Goal: Information Seeking & Learning: Learn about a topic

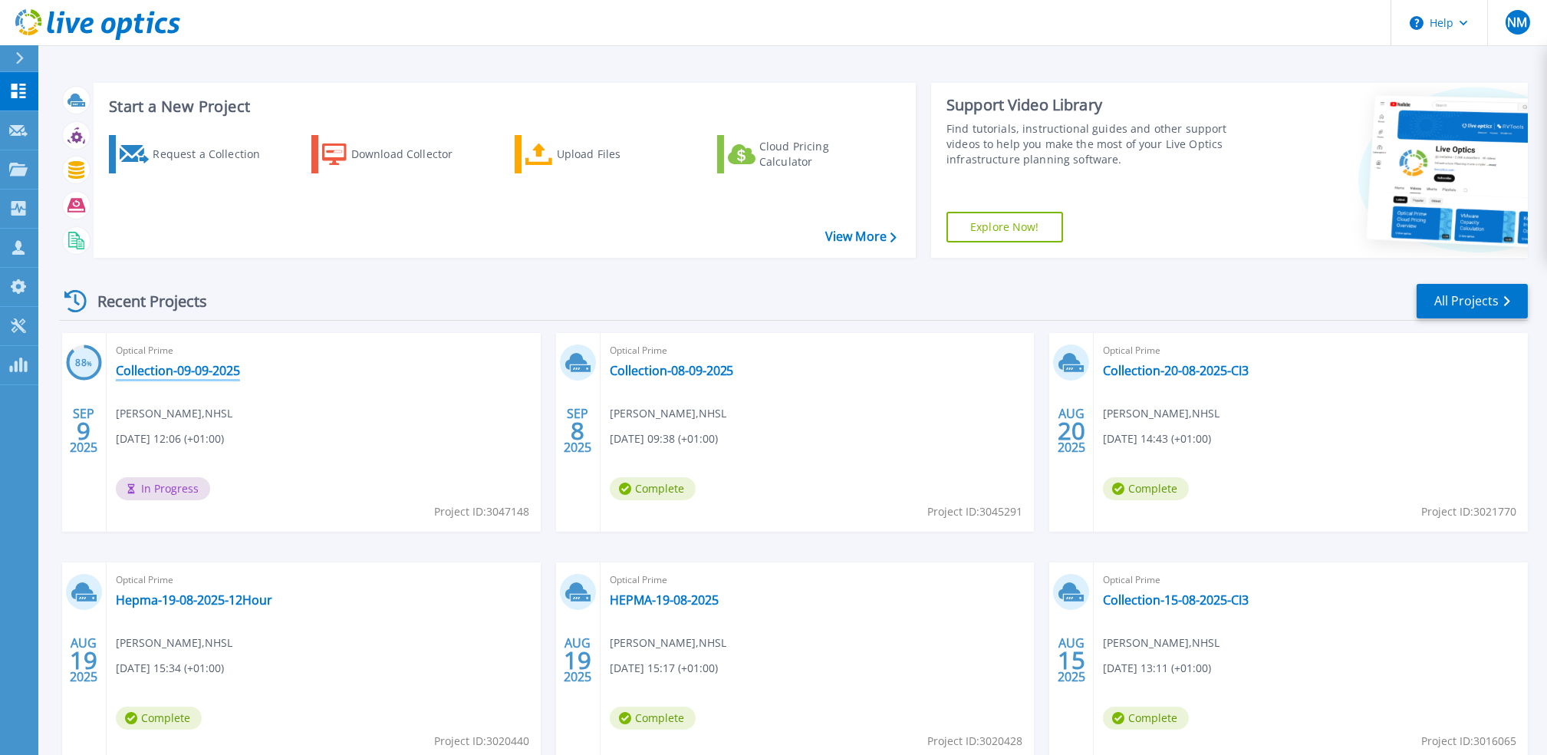
click at [176, 370] on link "Collection-09-09-2025" at bounding box center [178, 370] width 124 height 15
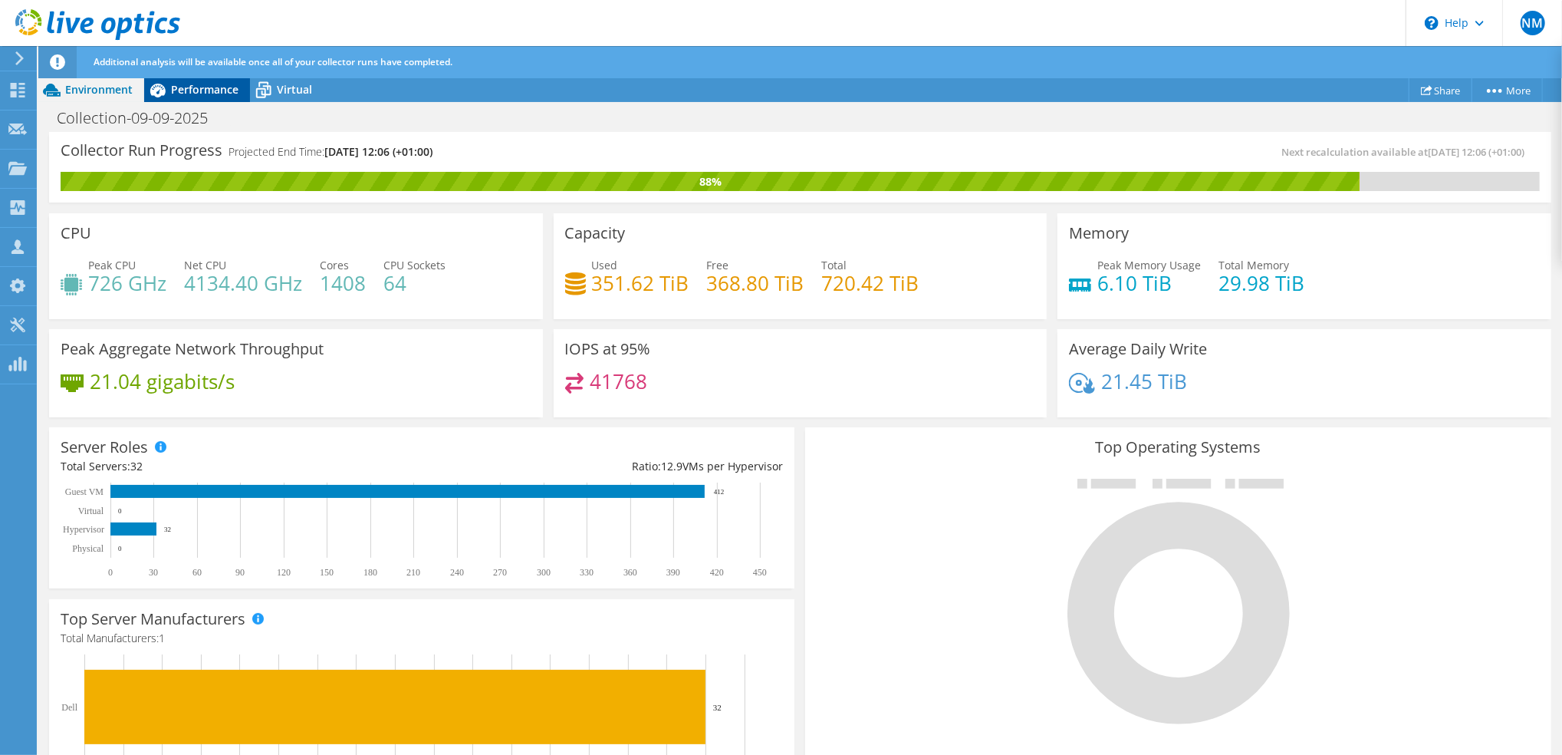
click at [203, 90] on span "Performance" at bounding box center [204, 89] width 67 height 15
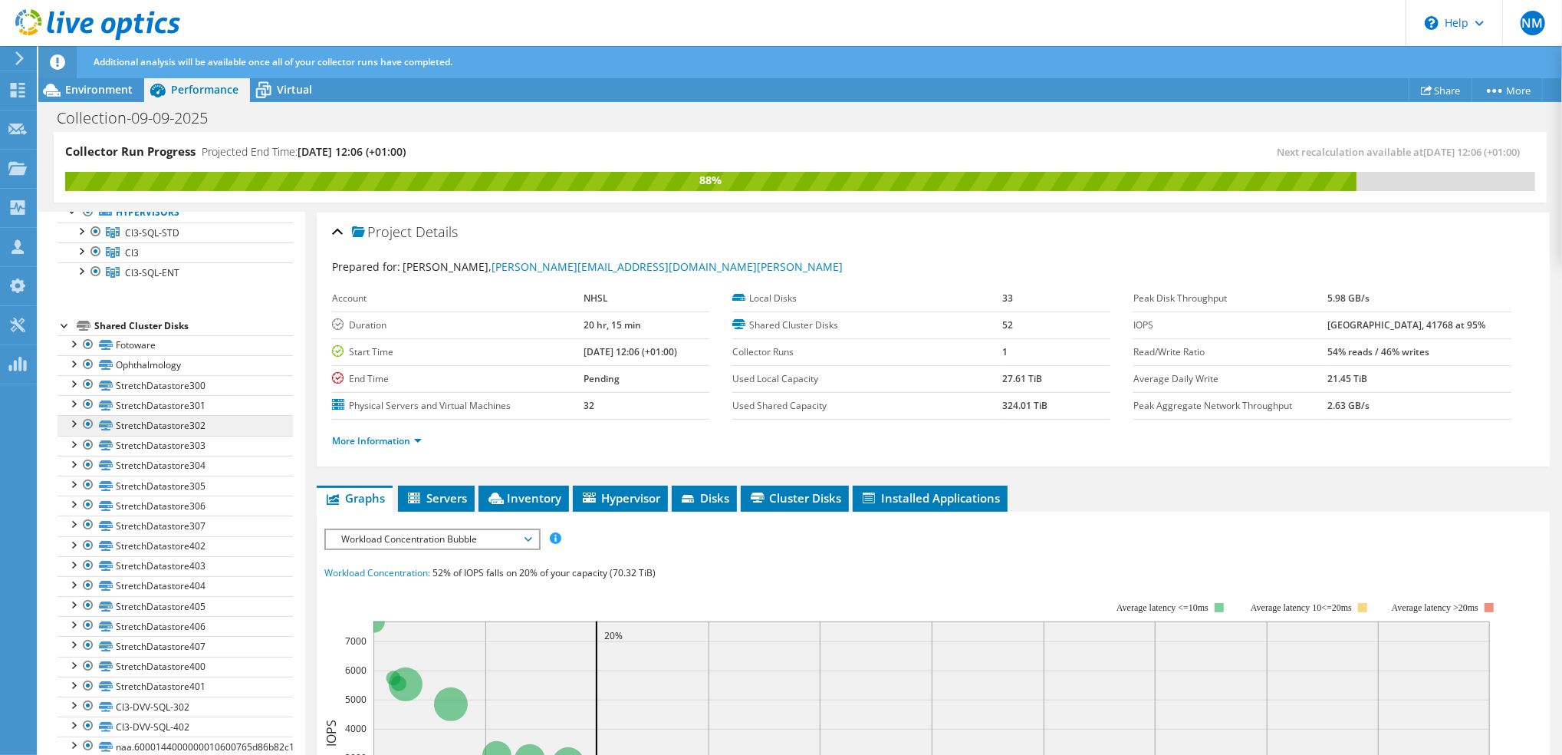
scroll to position [307, 0]
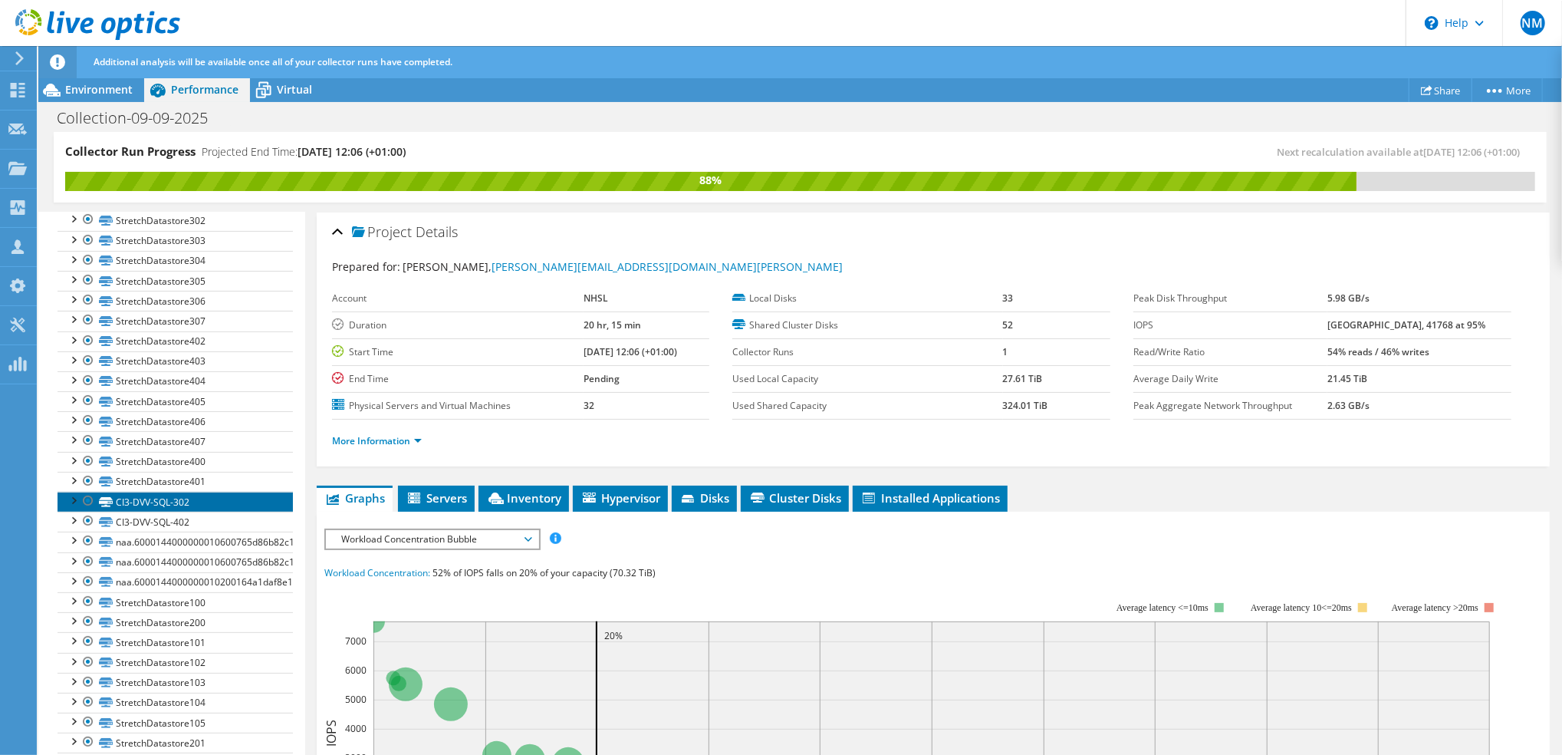
click at [169, 511] on link "CI3-DVV-SQL-302" at bounding box center [175, 502] width 235 height 20
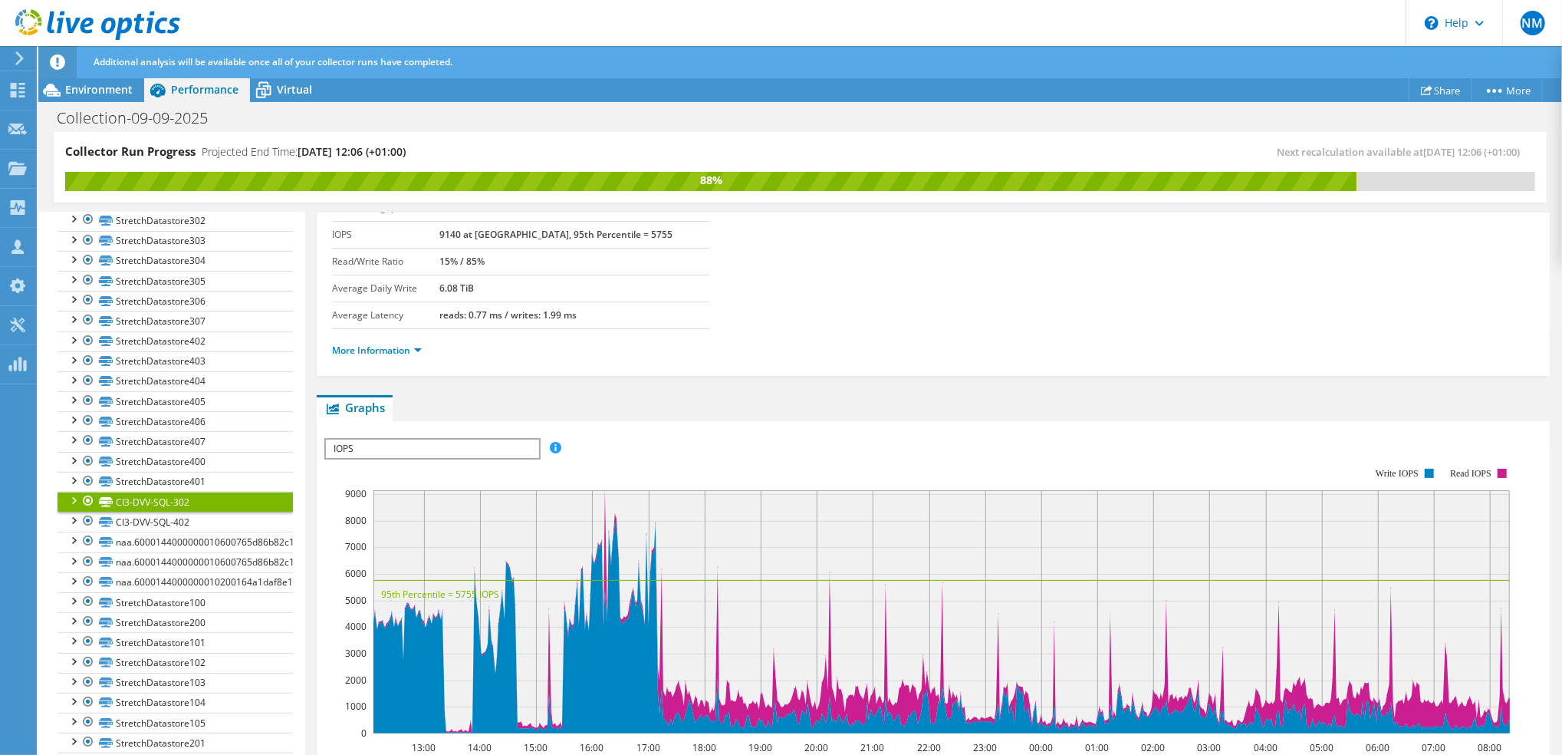
scroll to position [204, 0]
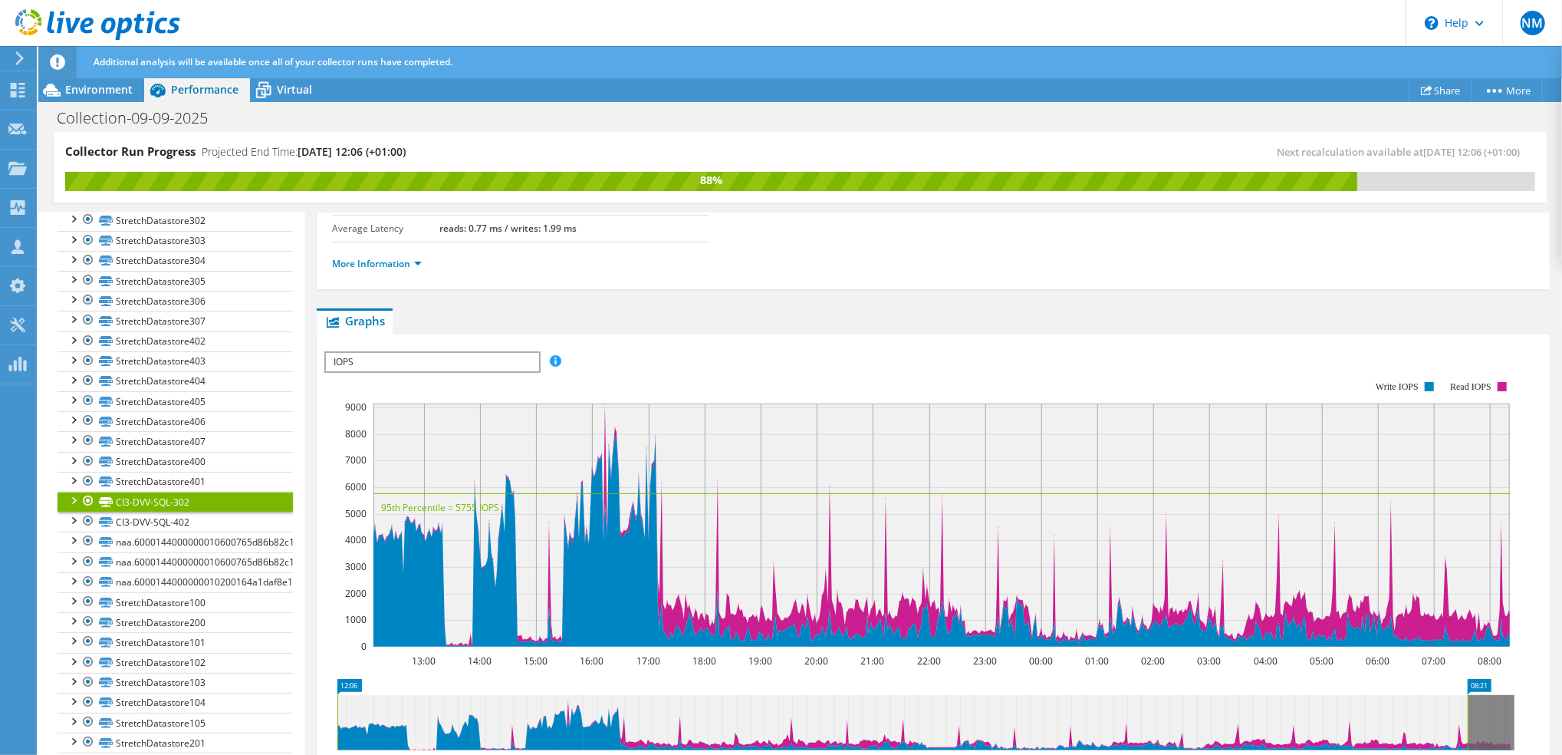
click at [526, 363] on span "IOPS" at bounding box center [432, 362] width 212 height 18
click at [439, 426] on li "Latency" at bounding box center [432, 435] width 212 height 18
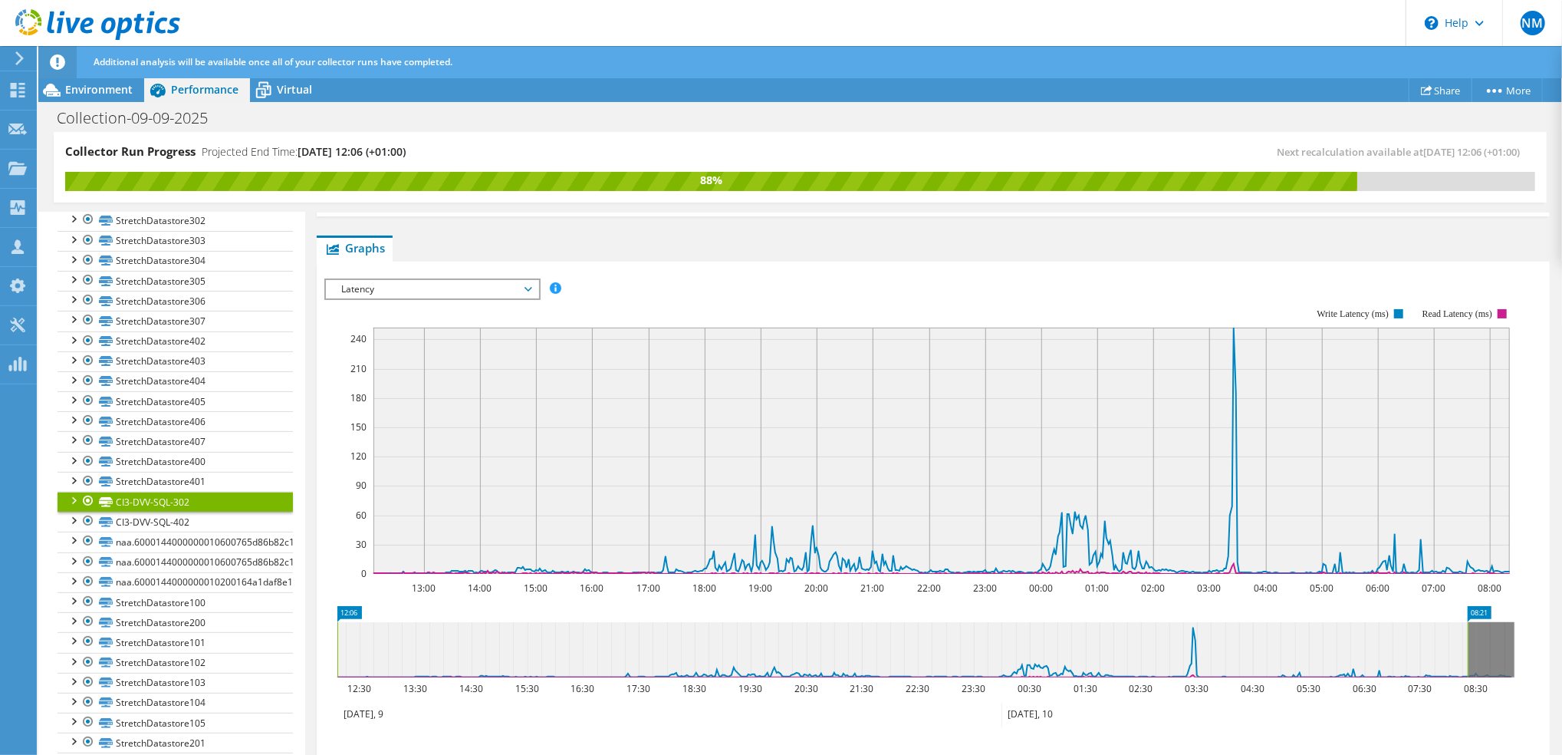
scroll to position [307, 0]
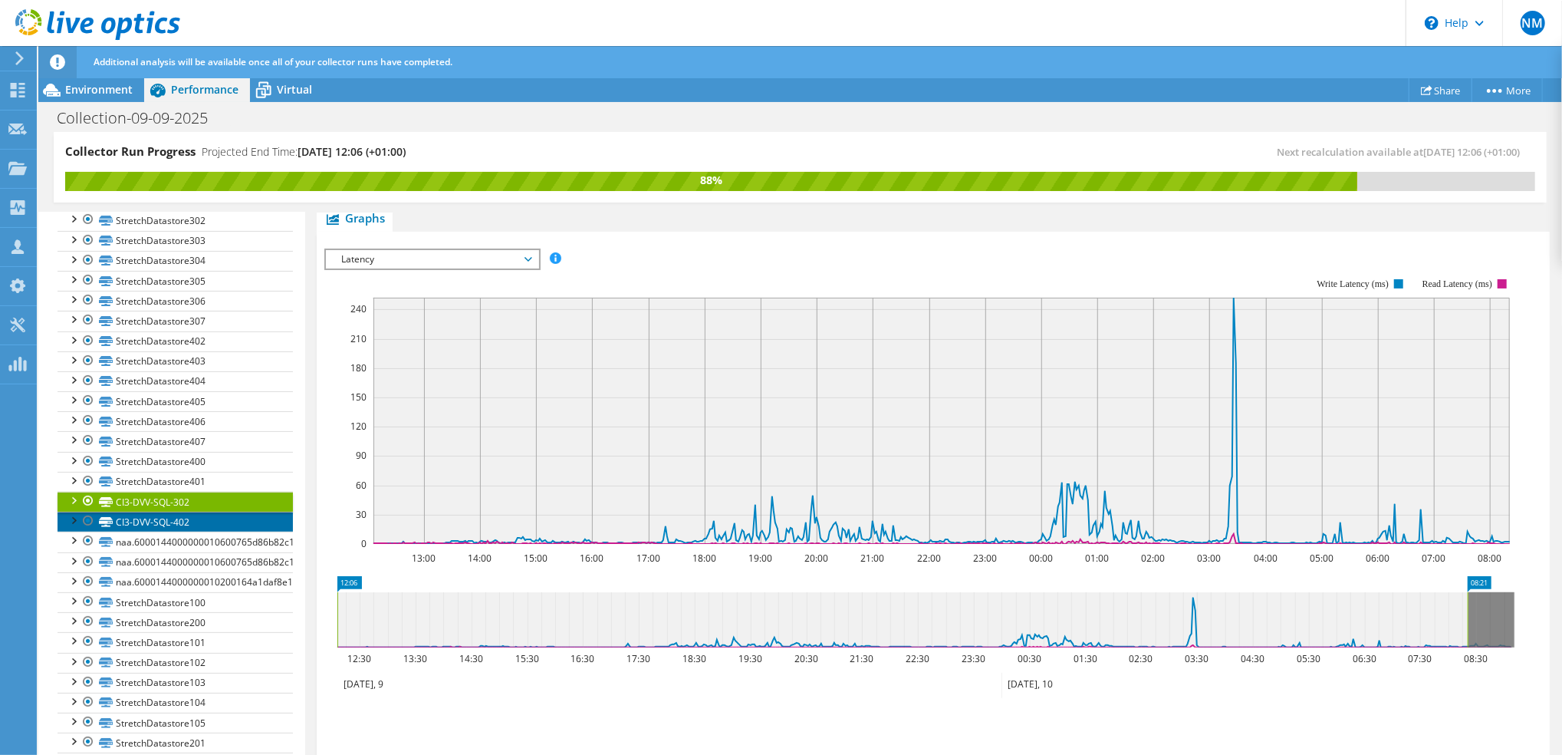
click at [166, 531] on link "CI3-DVV-SQL-402" at bounding box center [175, 521] width 235 height 20
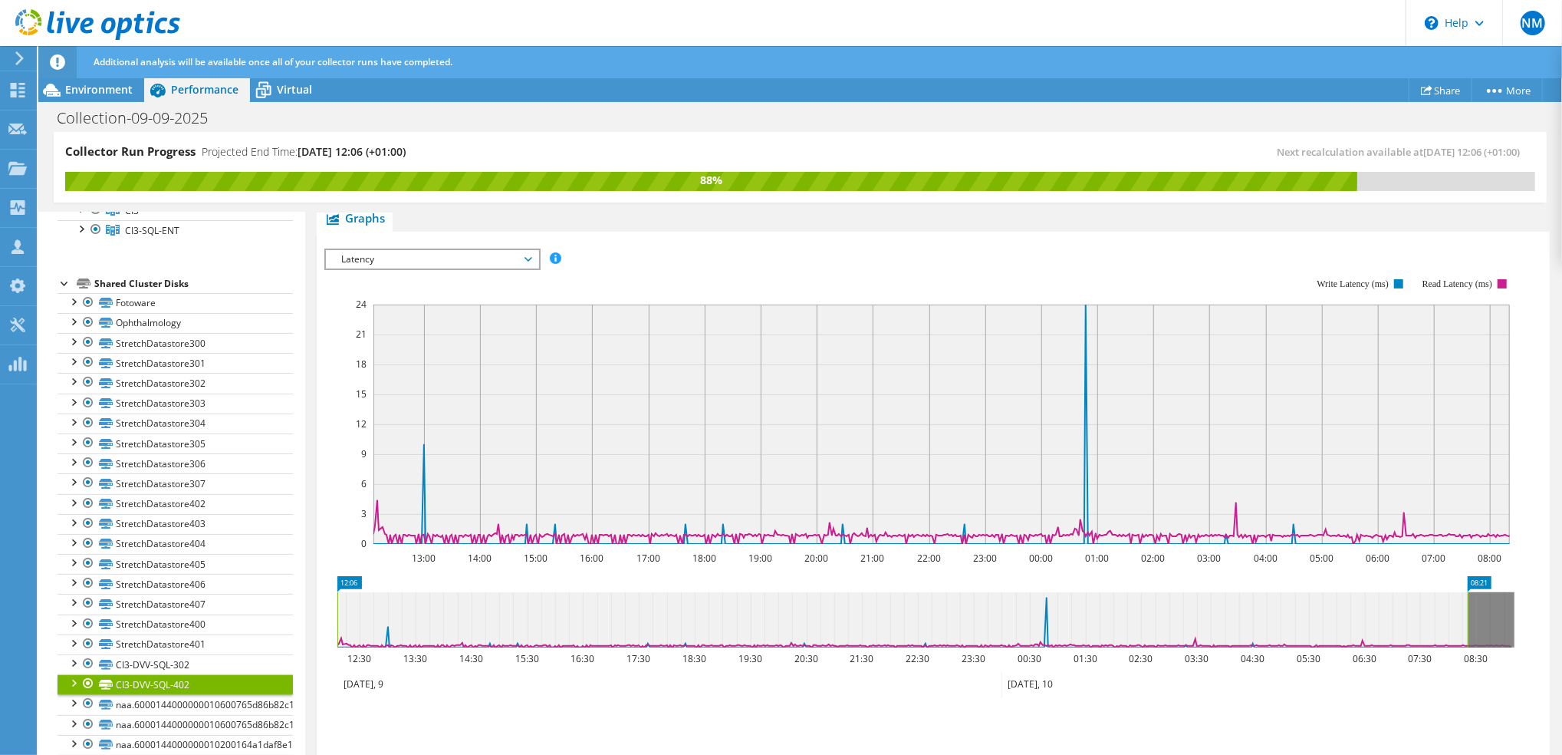
scroll to position [0, 0]
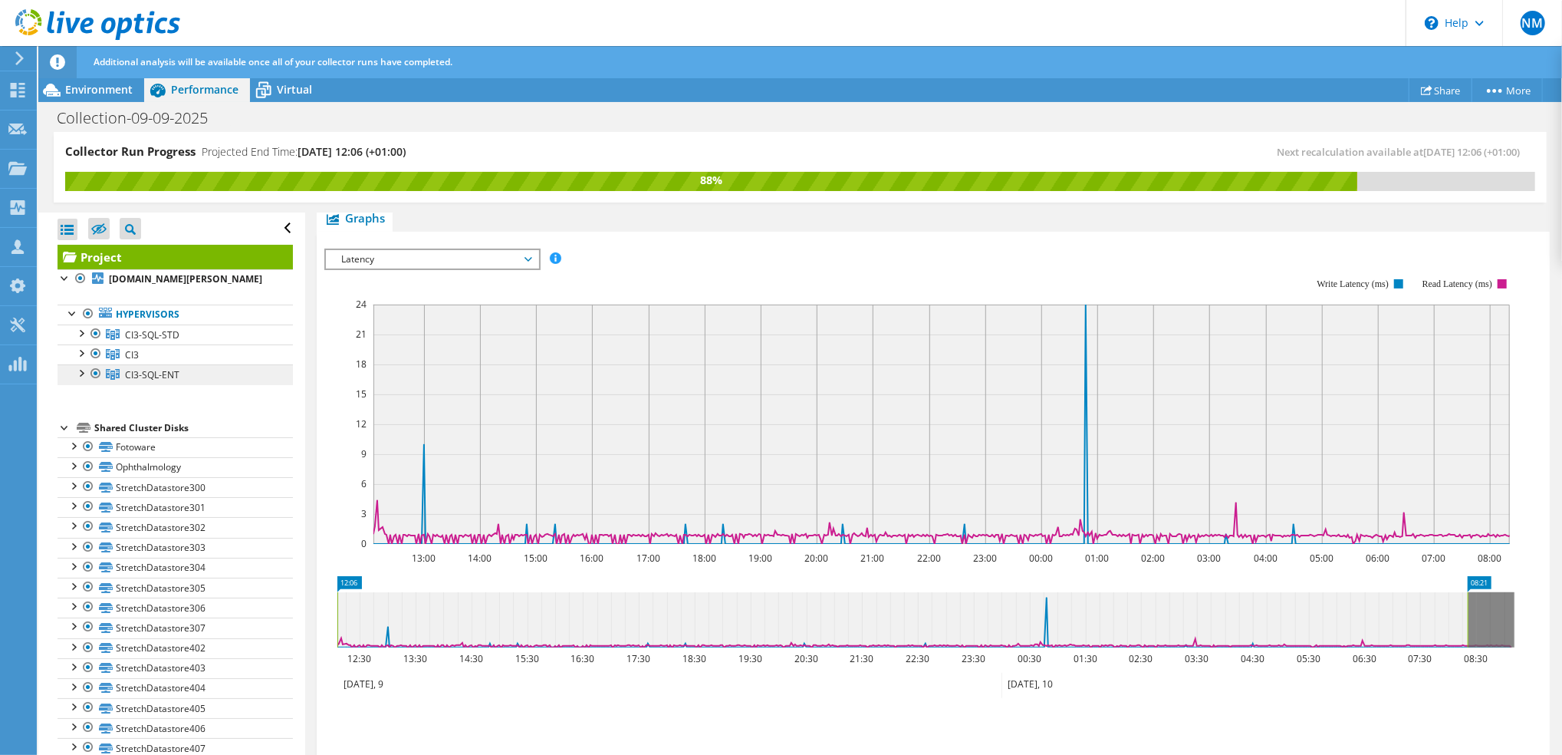
click at [147, 381] on span "CI3-SQL-ENT" at bounding box center [152, 374] width 54 height 13
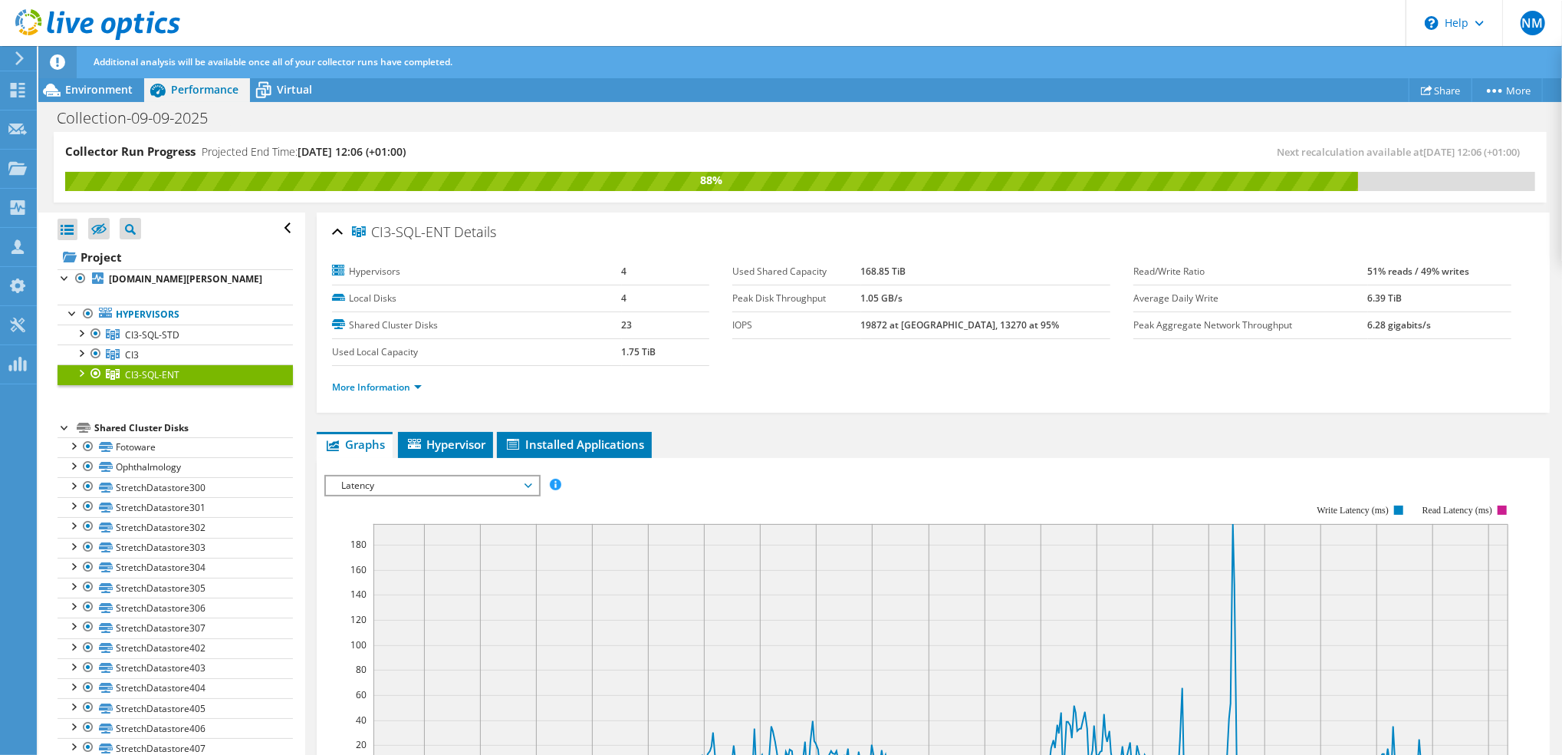
scroll to position [102, 0]
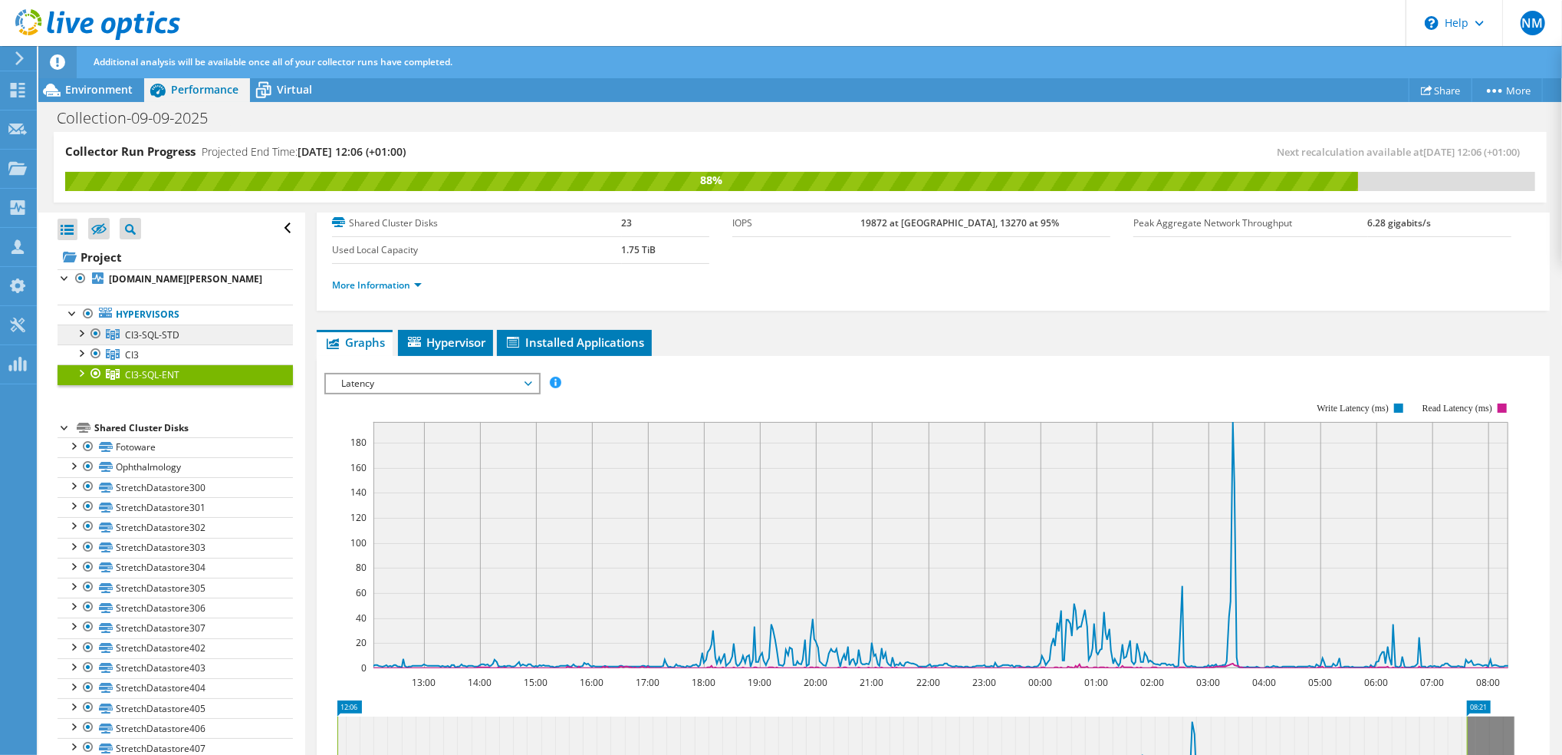
click at [180, 344] on link "CI3-SQL-STD" at bounding box center [175, 334] width 235 height 20
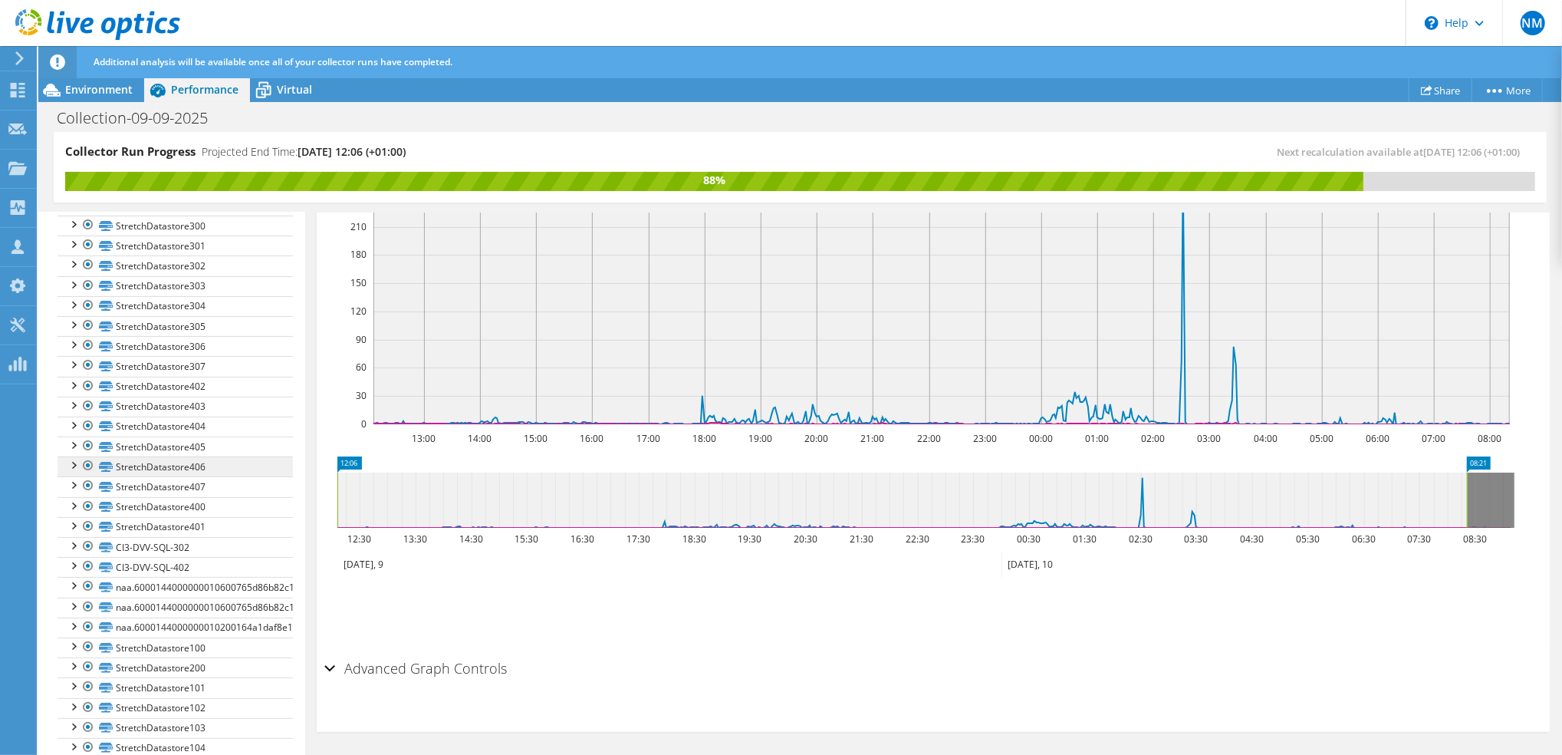
scroll to position [409, 0]
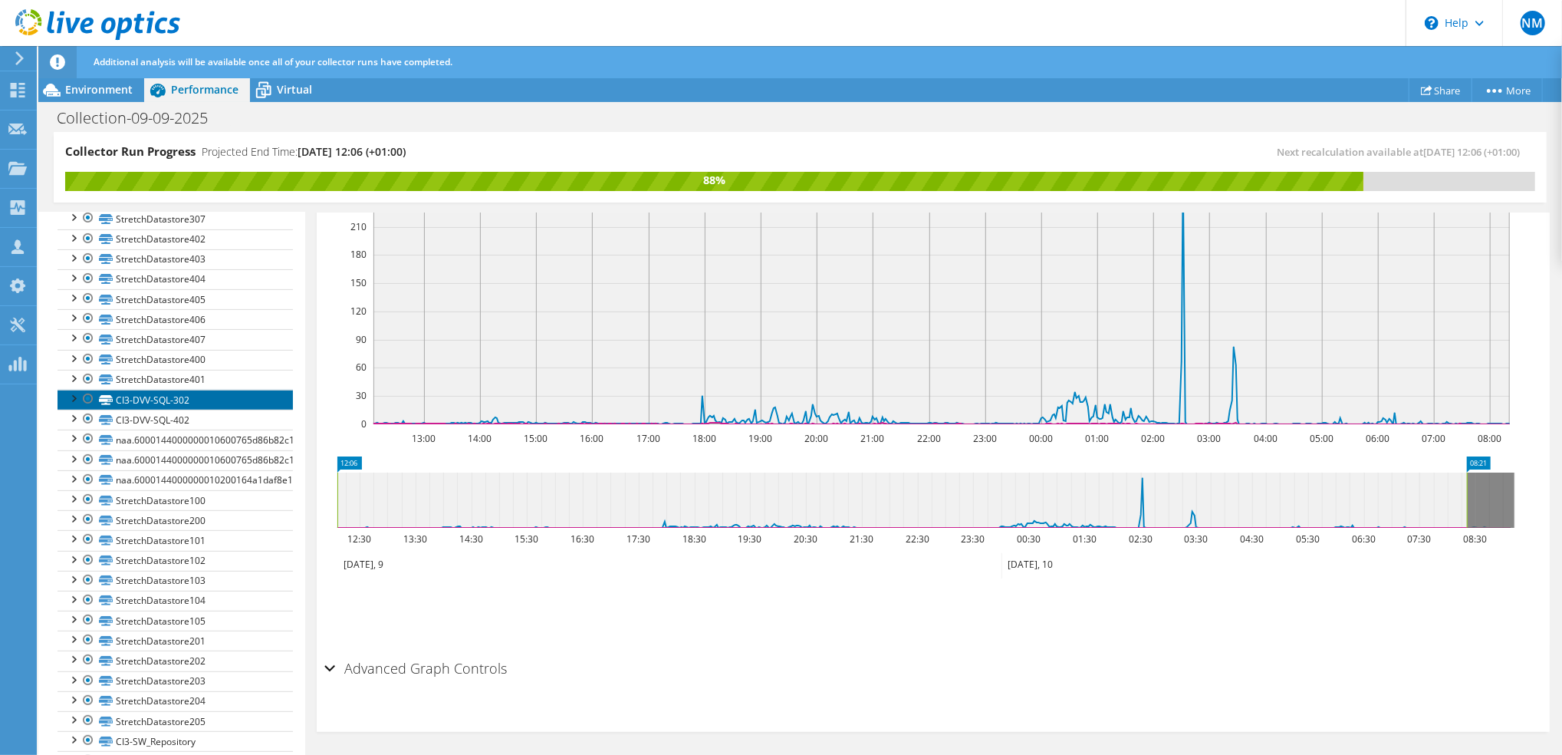
click at [167, 409] on link "CI3-DVV-SQL-302" at bounding box center [175, 400] width 235 height 20
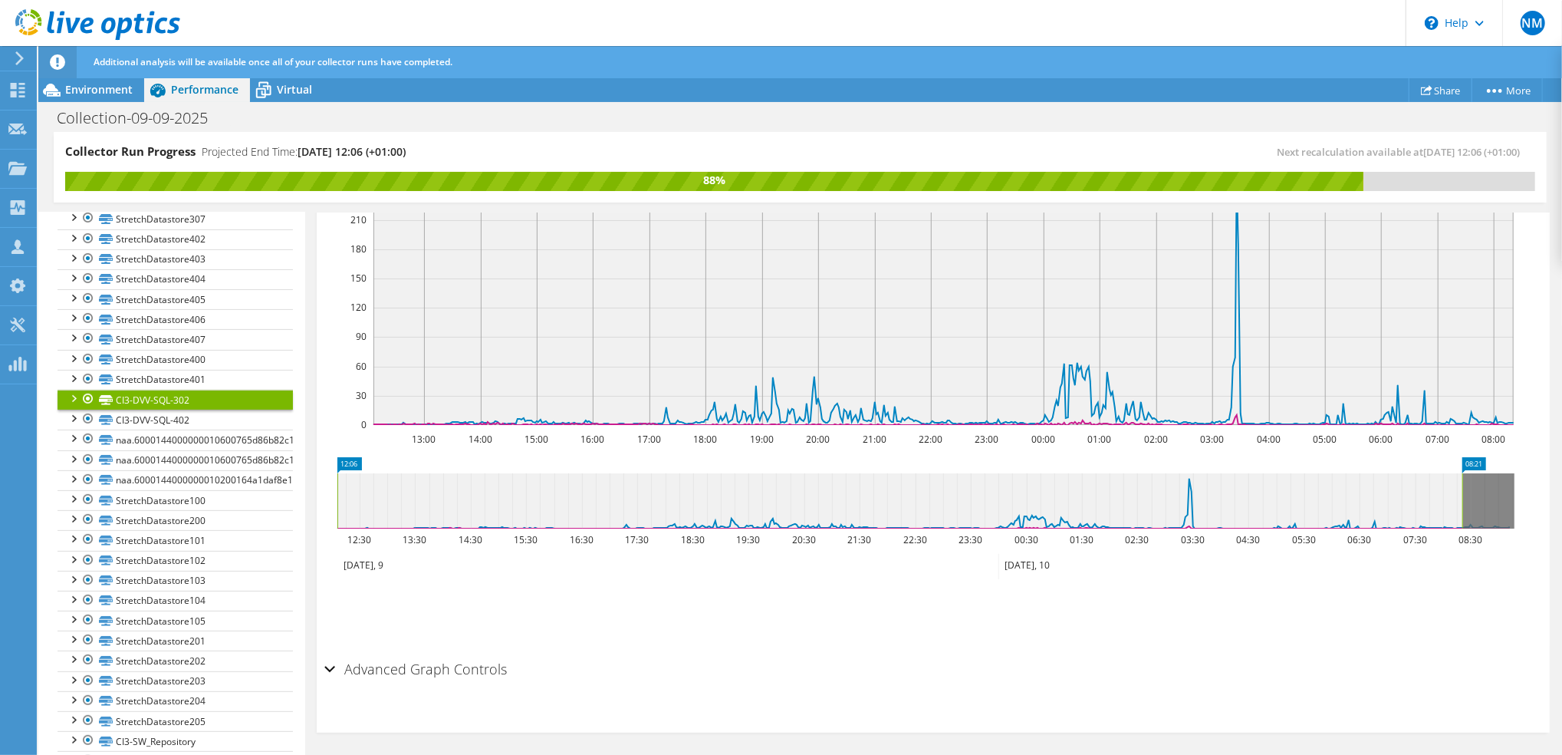
scroll to position [119, 0]
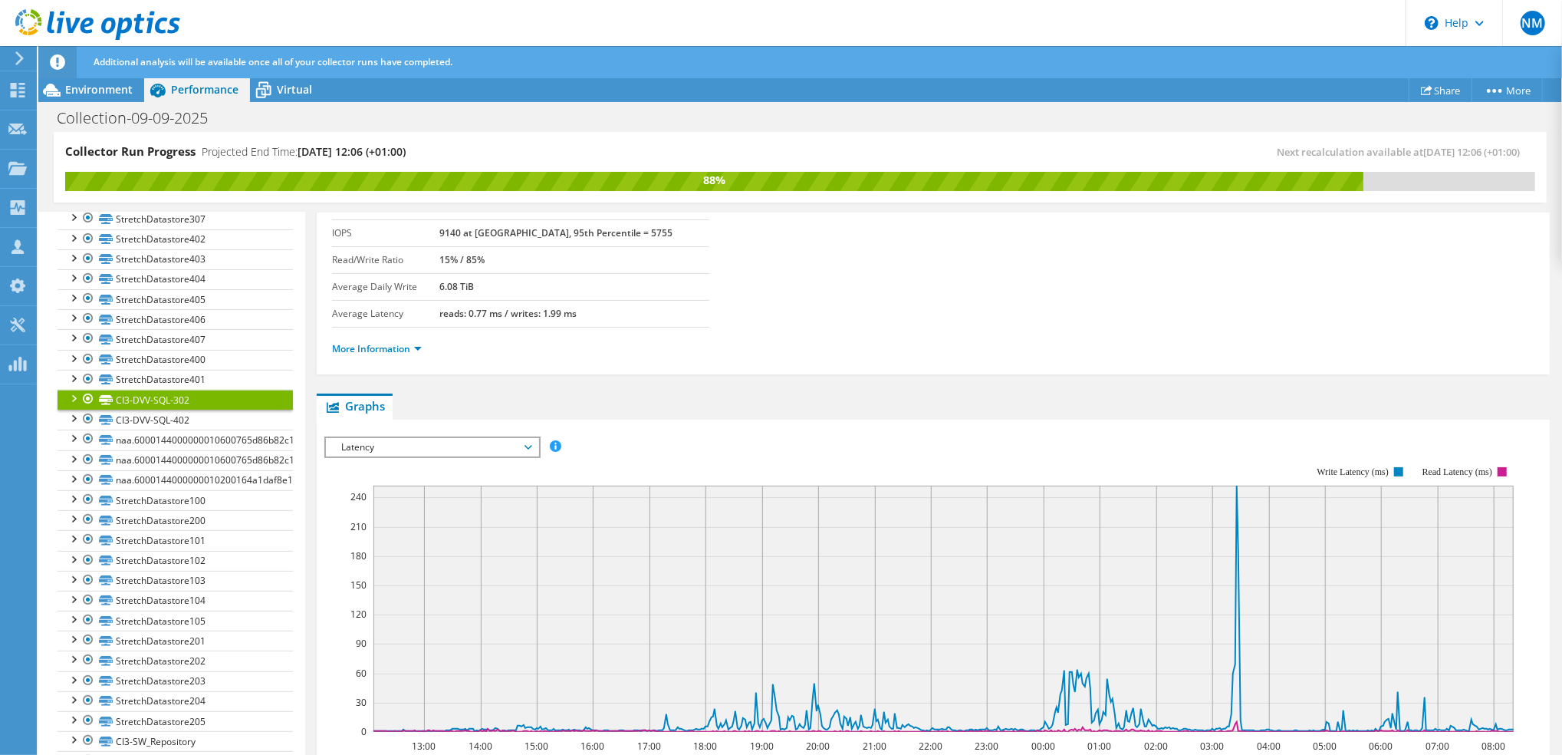
click at [523, 448] on span "Latency" at bounding box center [432, 447] width 197 height 18
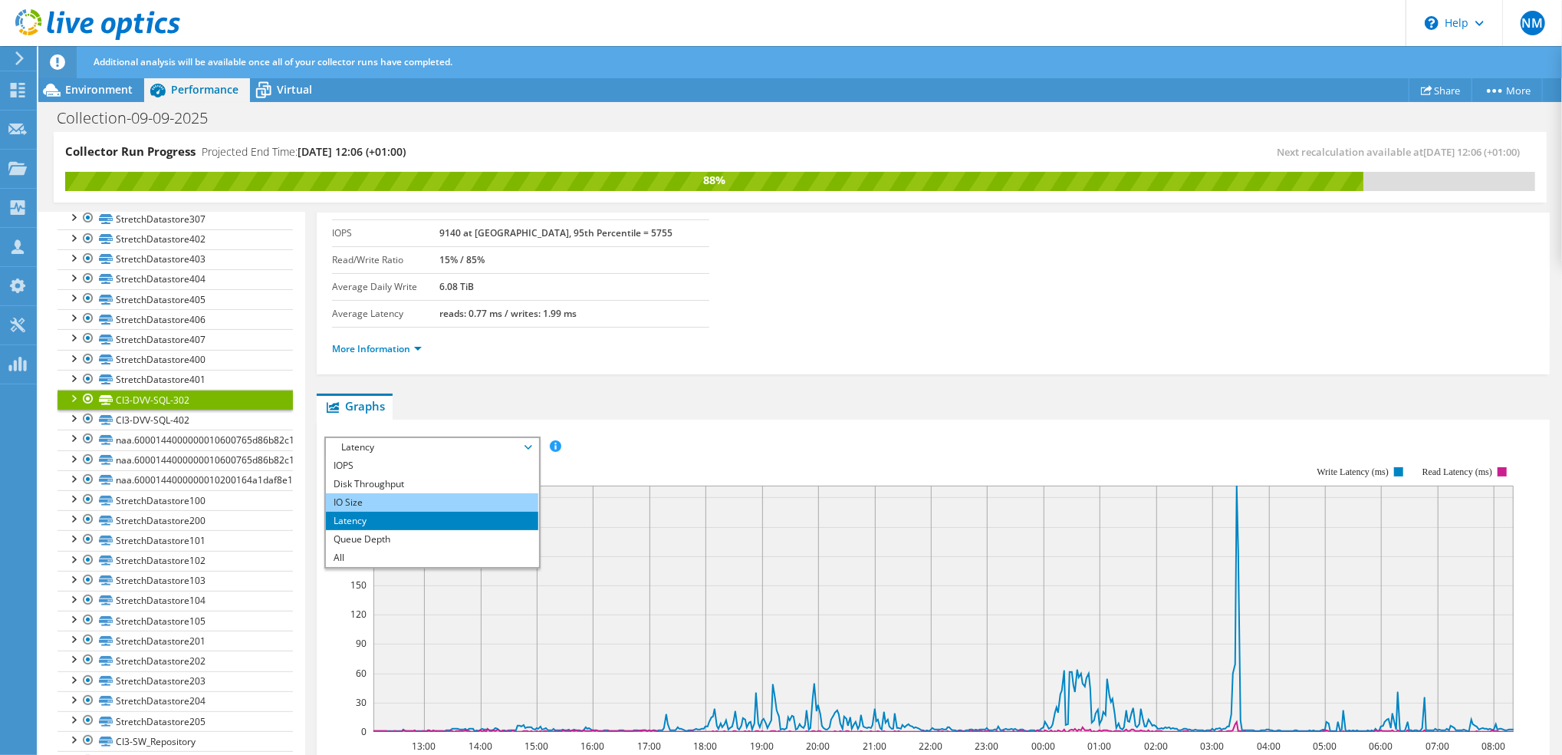
click at [459, 503] on li "IO Size" at bounding box center [432, 502] width 212 height 18
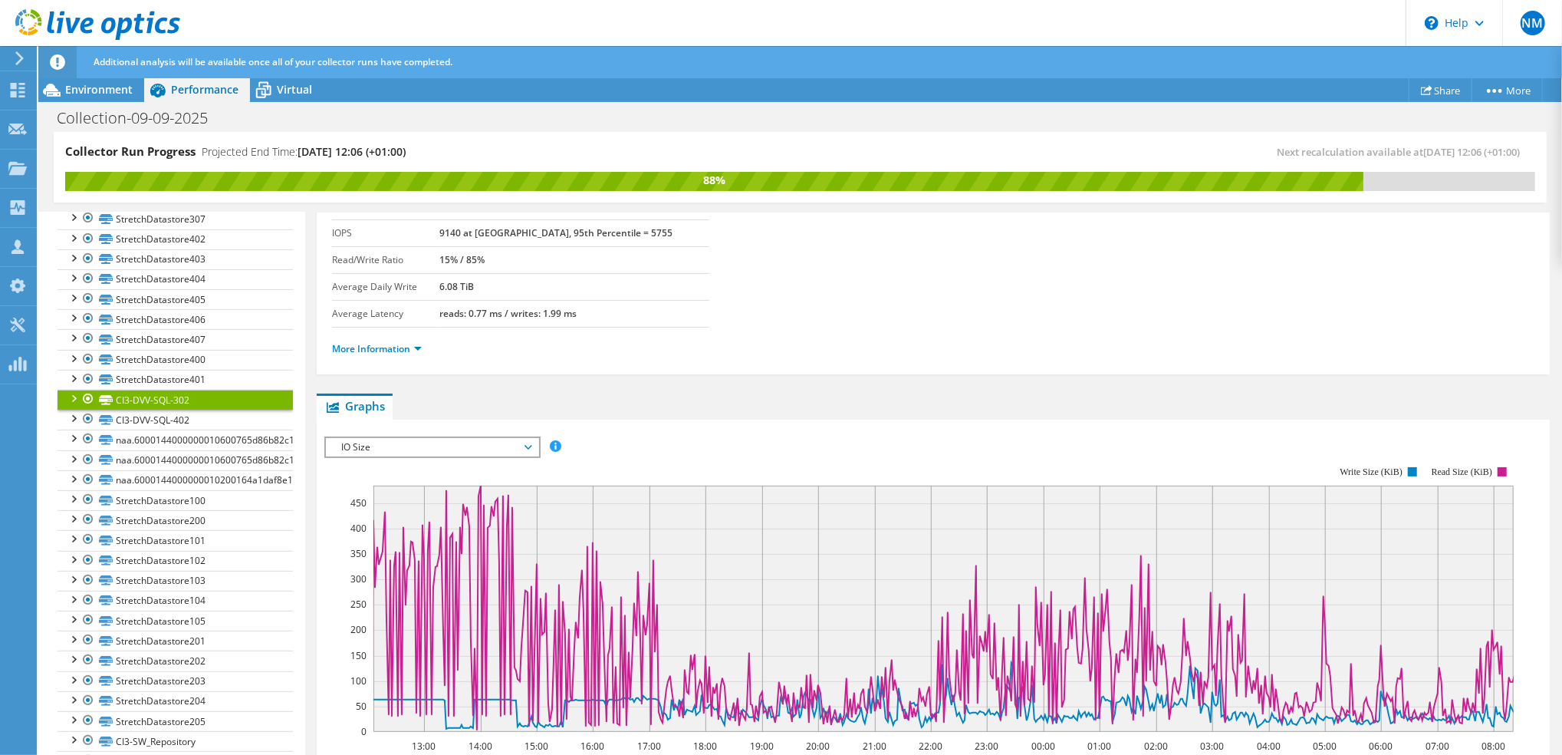
click at [532, 444] on span "IO Size" at bounding box center [432, 447] width 212 height 18
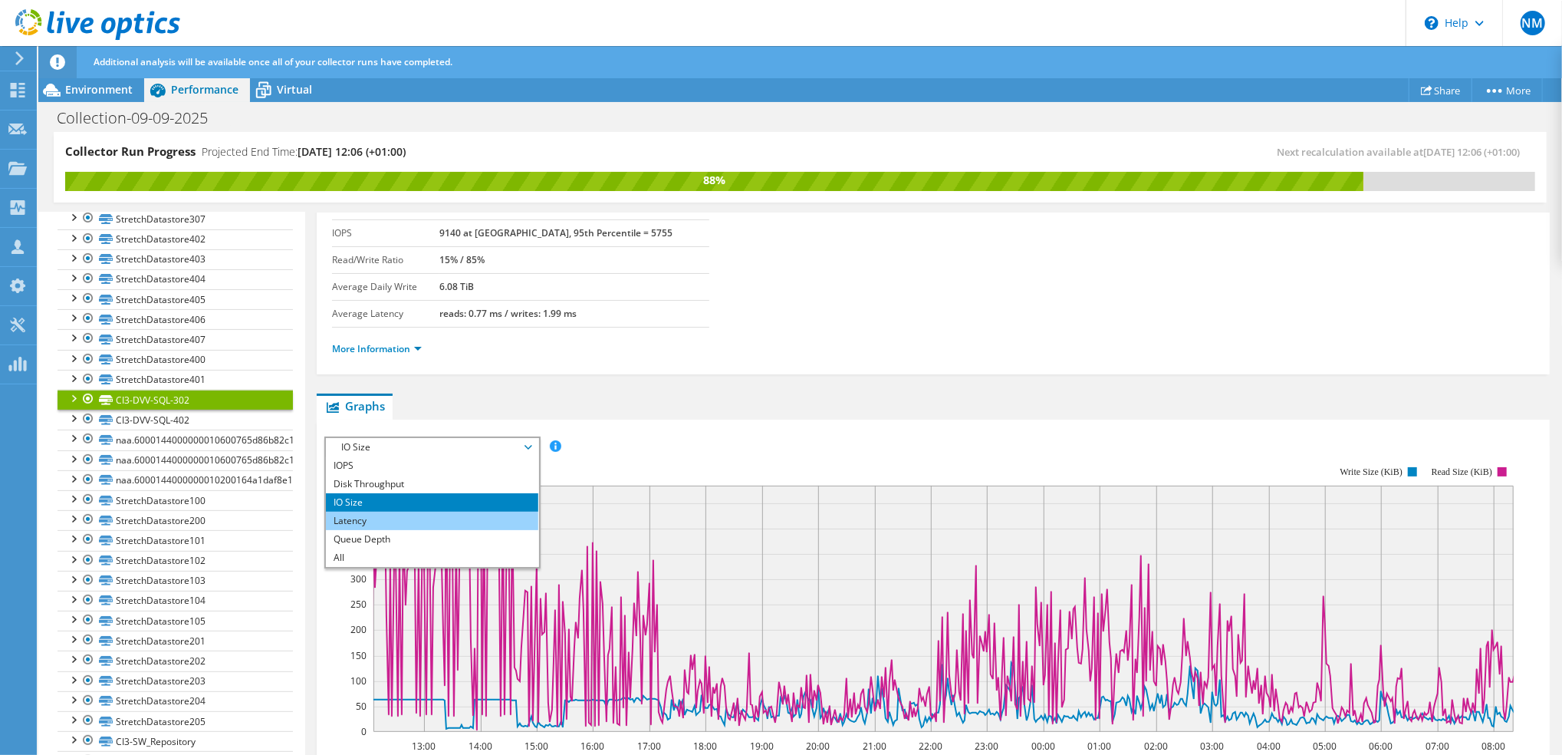
click at [442, 515] on li "Latency" at bounding box center [432, 520] width 212 height 18
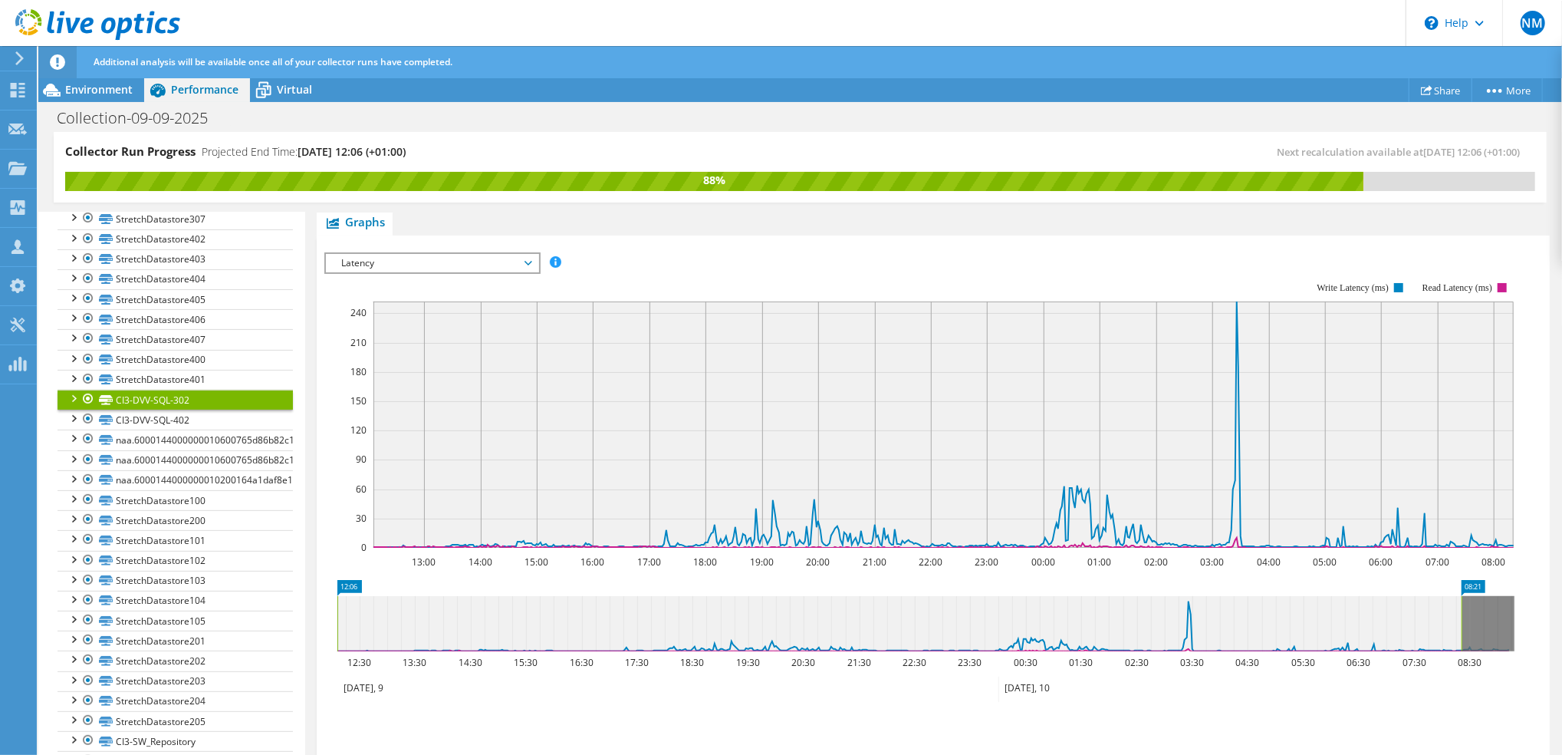
scroll to position [307, 0]
